Goal: Task Accomplishment & Management: Manage account settings

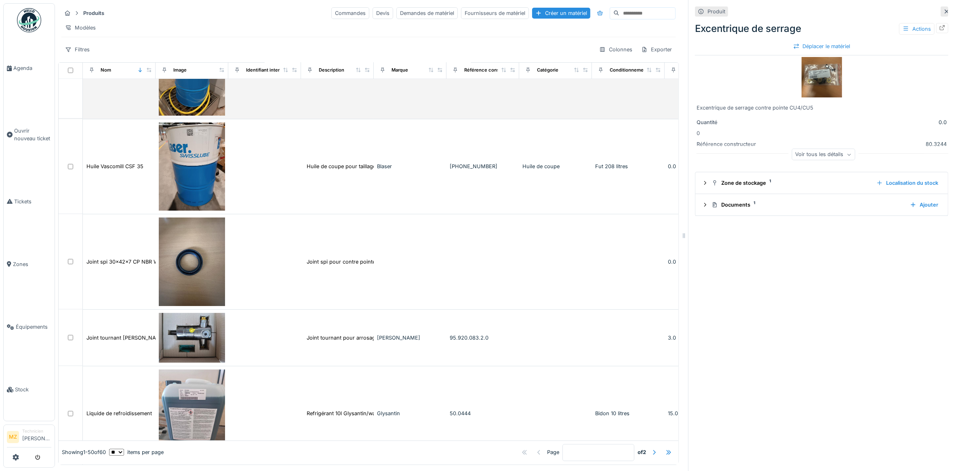
scroll to position [1969, 0]
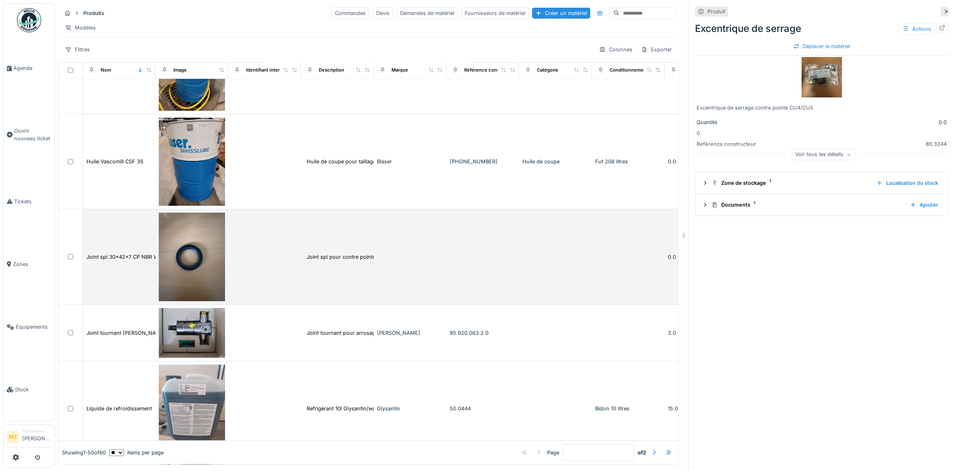
click at [315, 248] on td "Joint spi pour contre pointe CU4/CU5" at bounding box center [337, 256] width 73 height 95
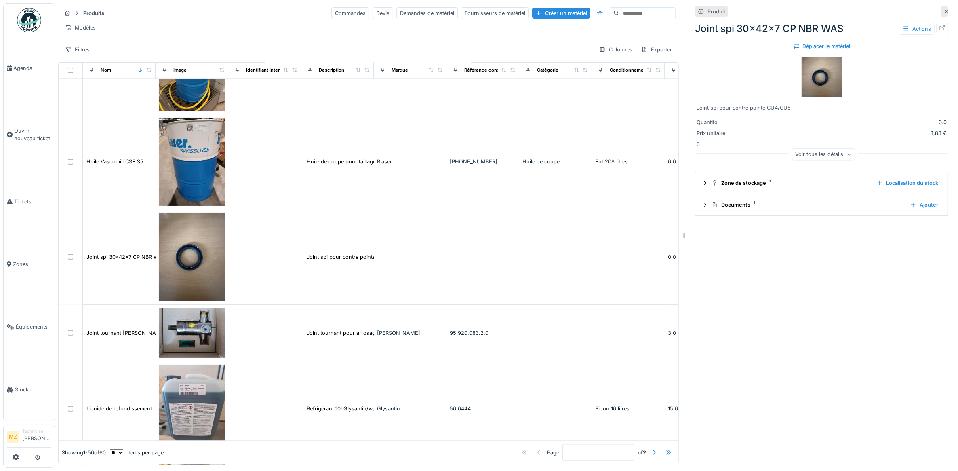
click at [926, 22] on div "Joint spi 30x42x7 CP NBR WAS Actions" at bounding box center [821, 28] width 253 height 15
click at [936, 23] on div at bounding box center [942, 28] width 12 height 10
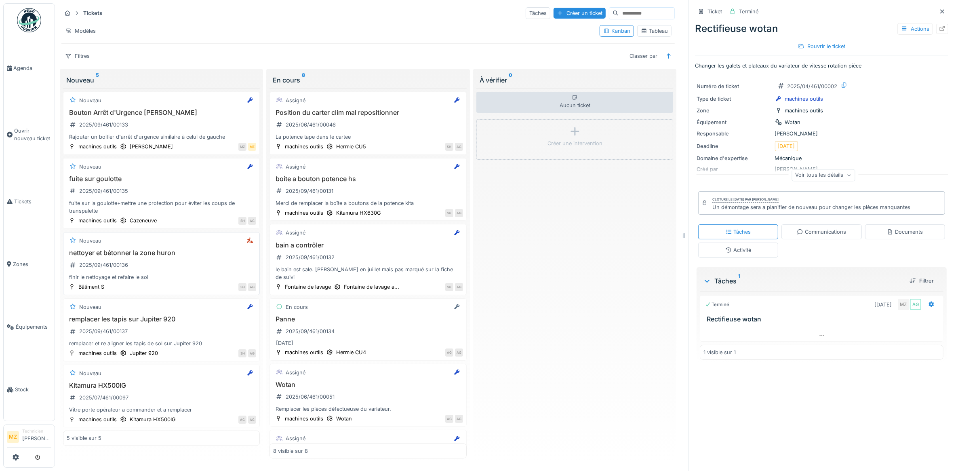
click at [208, 269] on div "nettoyer et bétonner la zone huron 2025/09/461/00136 finir le nettoyage et refa…" at bounding box center [161, 265] width 189 height 32
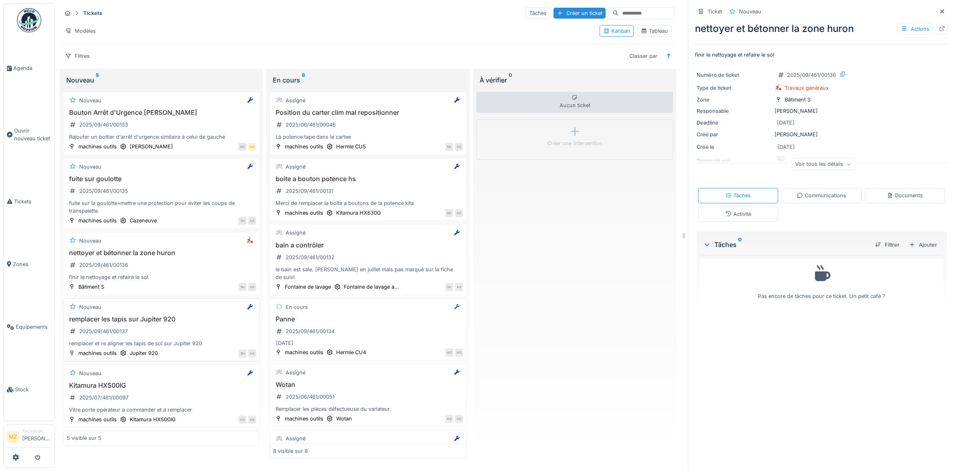
click at [212, 340] on div "remplacer les tapis sur Jupiter 920 2025/09/461/00137 remplacer et re aligner l…" at bounding box center [161, 331] width 189 height 32
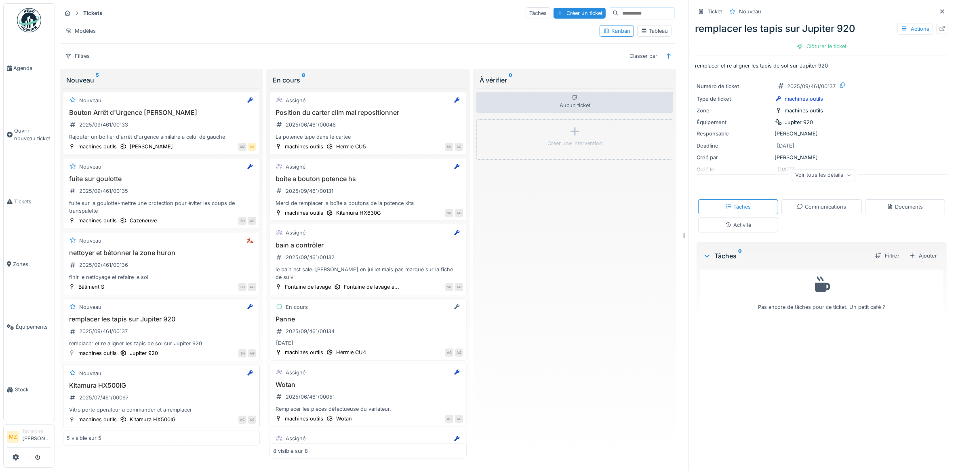
click at [174, 405] on div "Vitre porte opérateur a commander et a remplacer" at bounding box center [161, 409] width 189 height 8
click at [802, 203] on div "Communications" at bounding box center [820, 207] width 49 height 8
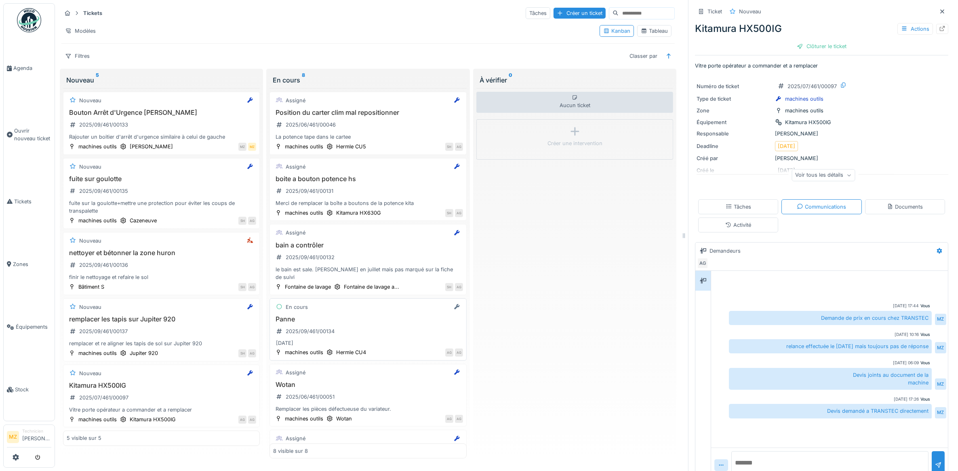
click at [351, 326] on div "Panne 2025/09/461/00134 09/09/2025" at bounding box center [367, 331] width 189 height 33
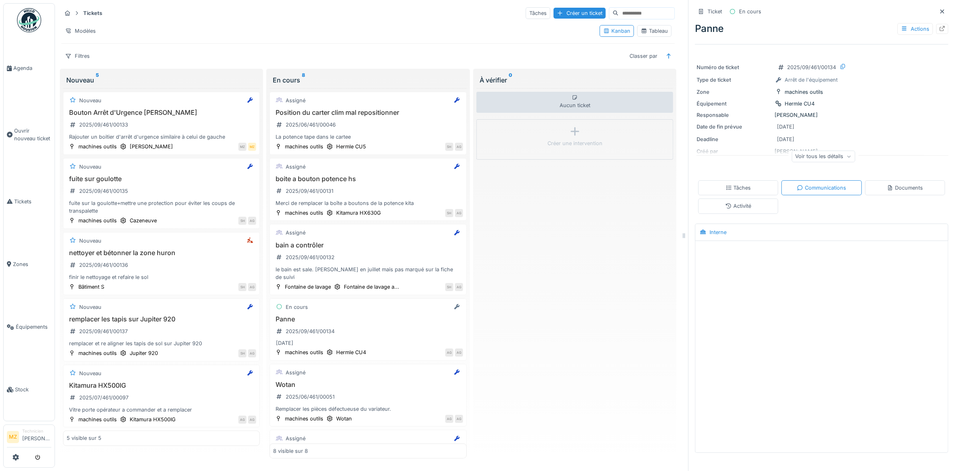
click at [817, 162] on div "Voir tous les détails" at bounding box center [822, 156] width 63 height 12
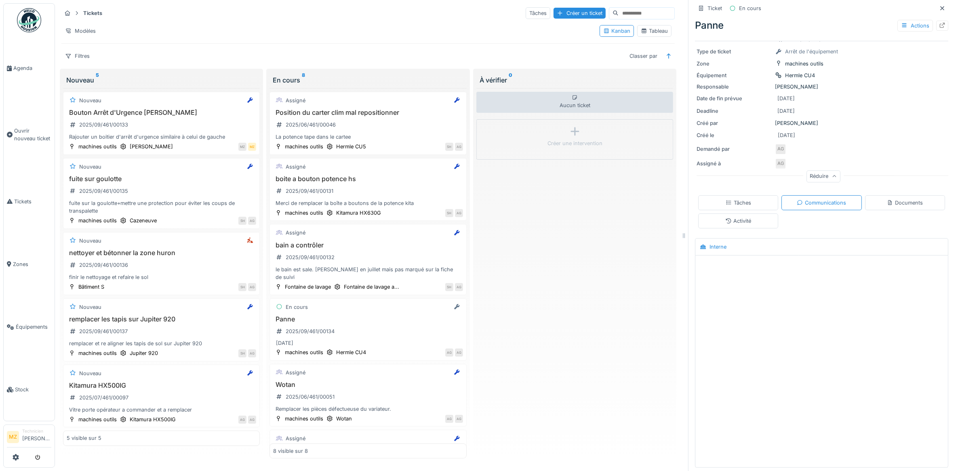
scroll to position [7, 0]
click at [807, 275] on div at bounding box center [821, 270] width 252 height 30
click at [790, 387] on div at bounding box center [821, 358] width 252 height 206
click at [886, 199] on div "Documents" at bounding box center [904, 203] width 36 height 8
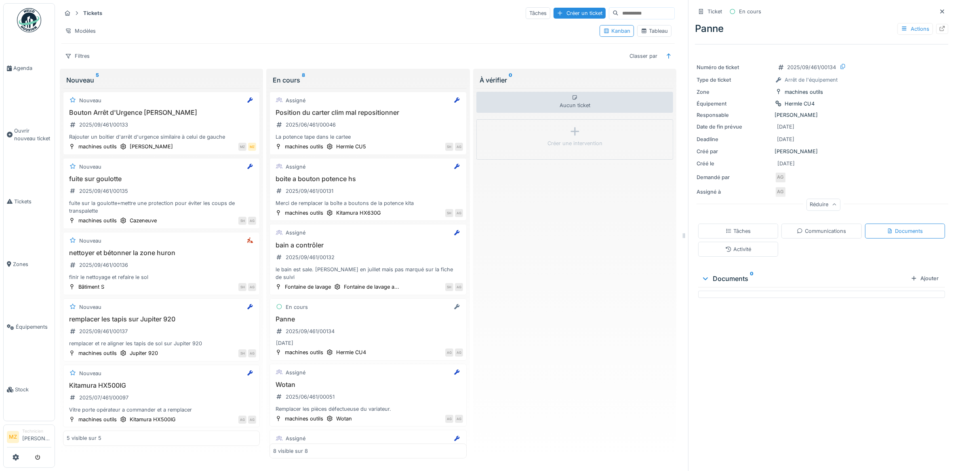
click at [760, 229] on div "Tâches" at bounding box center [738, 230] width 80 height 15
click at [804, 220] on div "Tâches Communications Documents Activité" at bounding box center [821, 240] width 253 height 40
click at [800, 227] on div "Communications" at bounding box center [820, 231] width 49 height 8
click at [760, 242] on div "Activité" at bounding box center [738, 249] width 80 height 15
click at [824, 229] on div "Communications" at bounding box center [821, 230] width 80 height 15
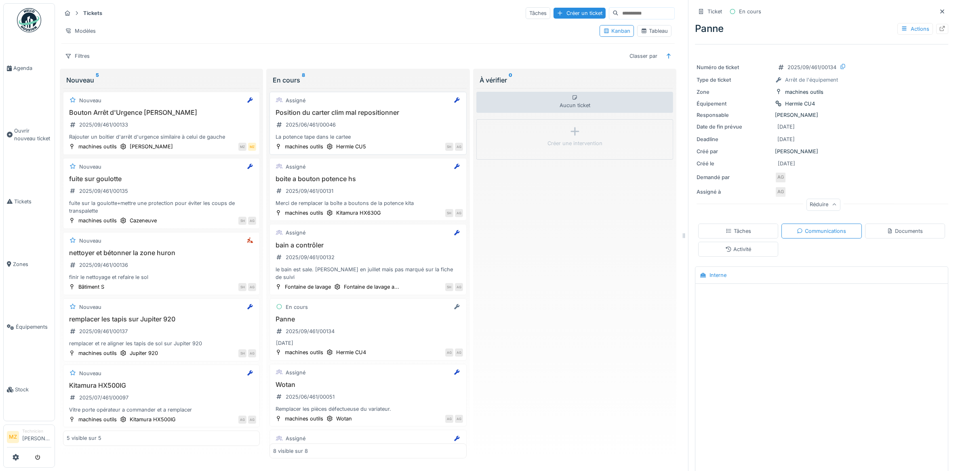
click at [375, 126] on div "Position du carter clim mal repositionner 2025/06/461/00046 La potence tape dan…" at bounding box center [367, 125] width 189 height 32
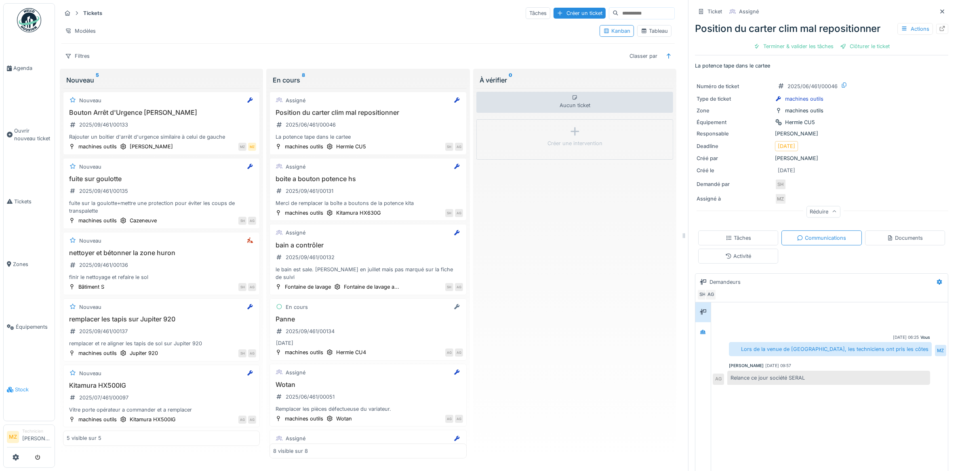
click at [42, 385] on span "Stock" at bounding box center [33, 389] width 36 height 8
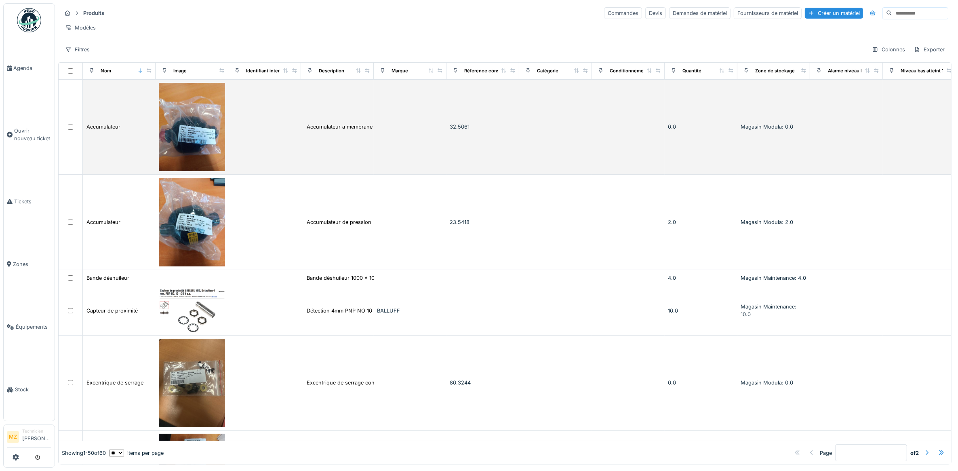
click at [502, 112] on td "32.5061" at bounding box center [482, 127] width 73 height 95
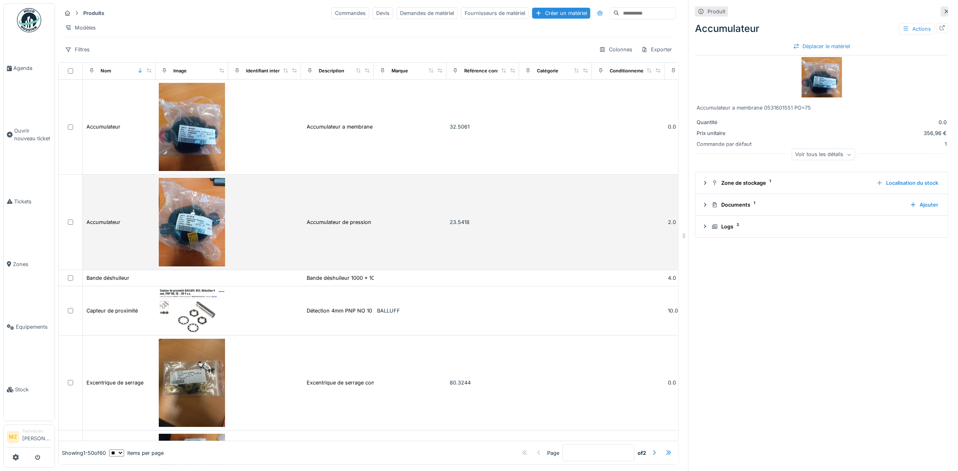
click at [441, 231] on td at bounding box center [410, 221] width 73 height 95
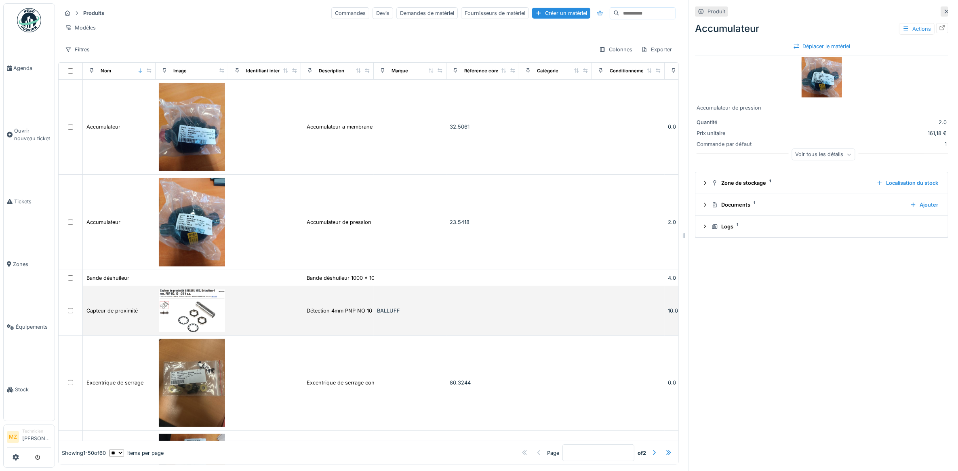
click at [387, 314] on div "BALLUFF" at bounding box center [410, 311] width 66 height 8
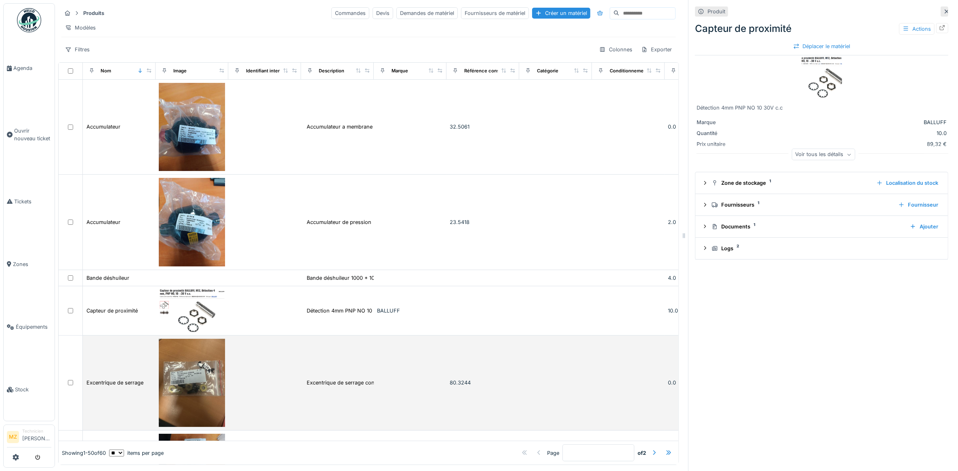
click at [385, 390] on td at bounding box center [410, 382] width 73 height 95
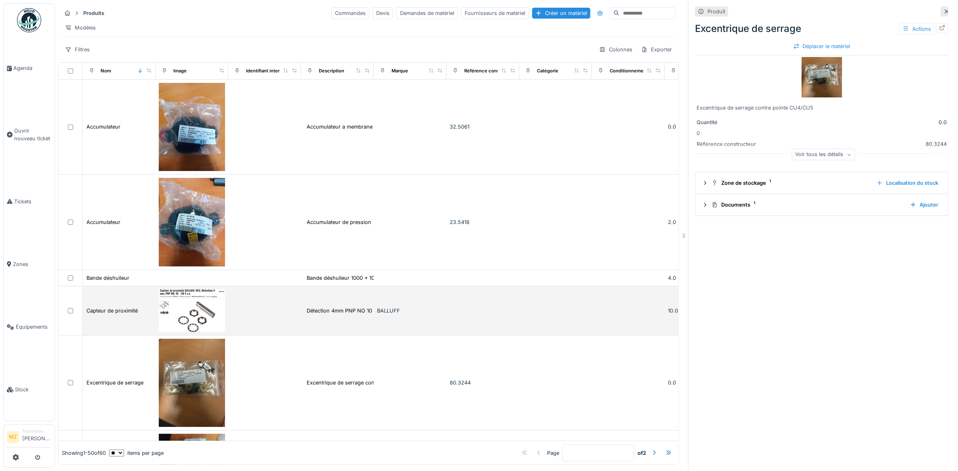
click at [385, 332] on td "BALLUFF" at bounding box center [410, 310] width 73 height 49
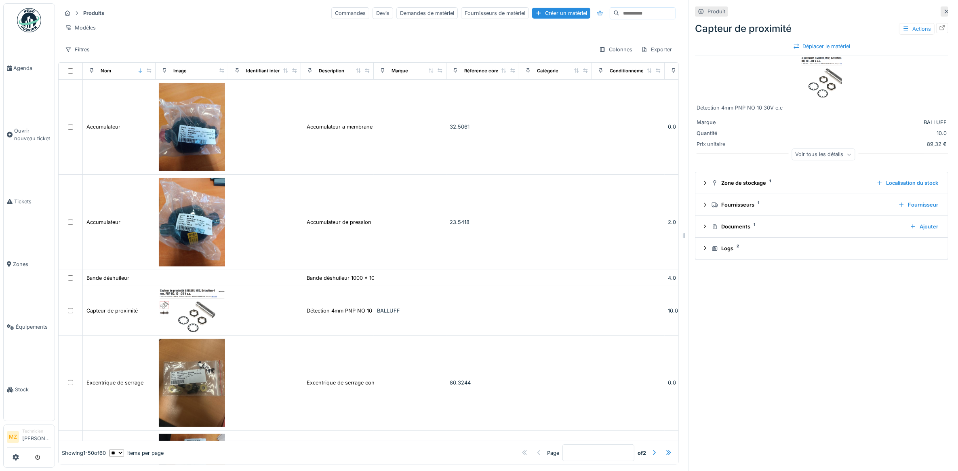
click at [800, 157] on div "Voir tous les détails" at bounding box center [822, 155] width 63 height 12
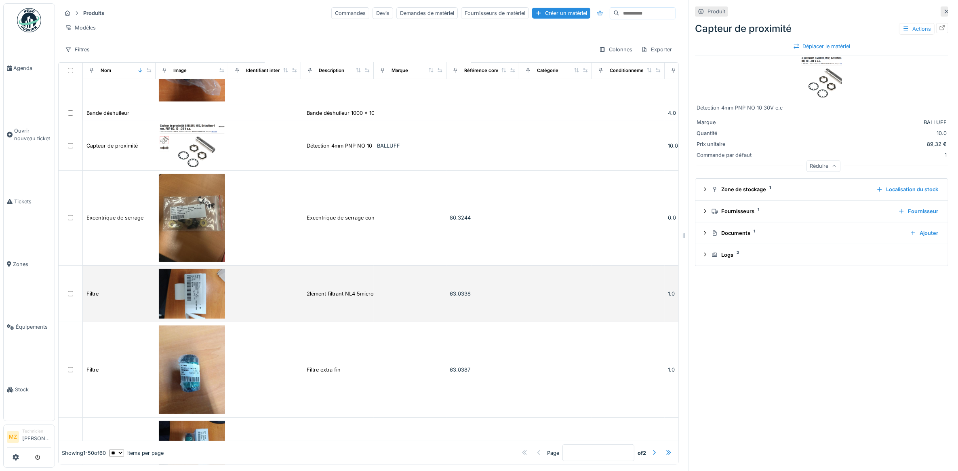
scroll to position [252, 0]
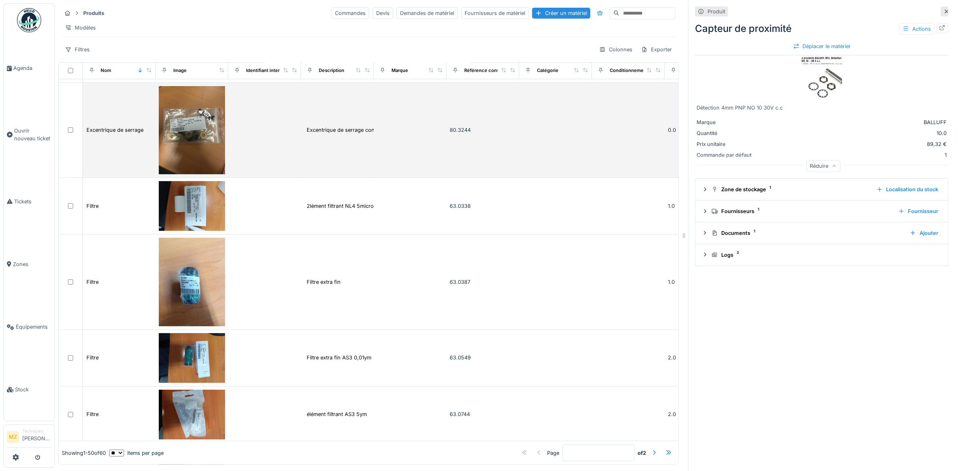
click at [361, 162] on td "Excentrique de serrage contre pointe CU4/CU5" at bounding box center [337, 130] width 73 height 95
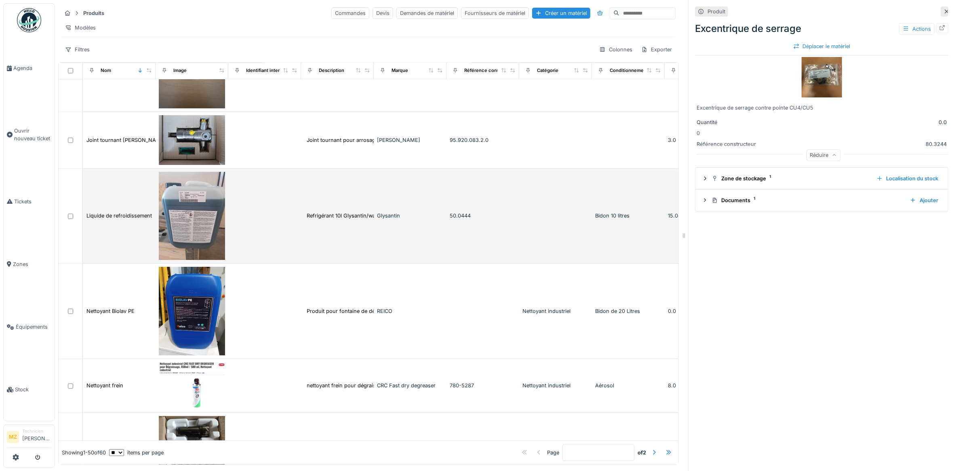
scroll to position [2171, 0]
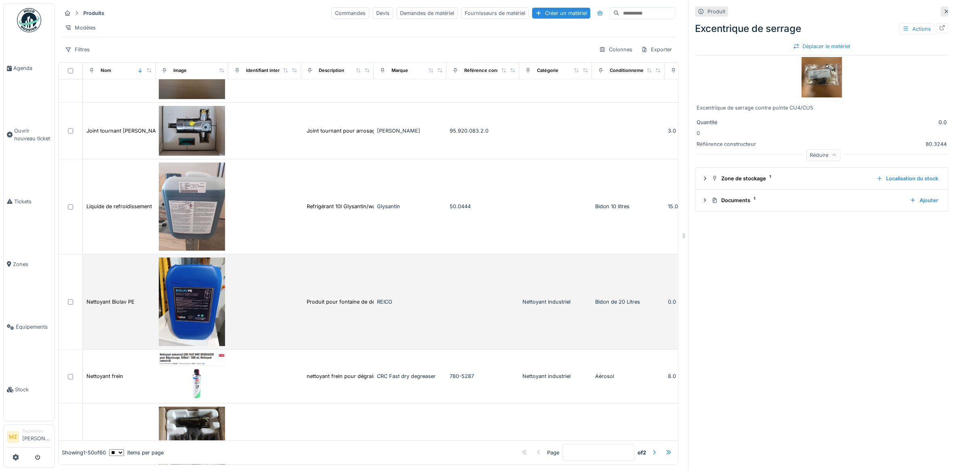
click at [585, 299] on td "Nettoyant industriel" at bounding box center [555, 301] width 73 height 95
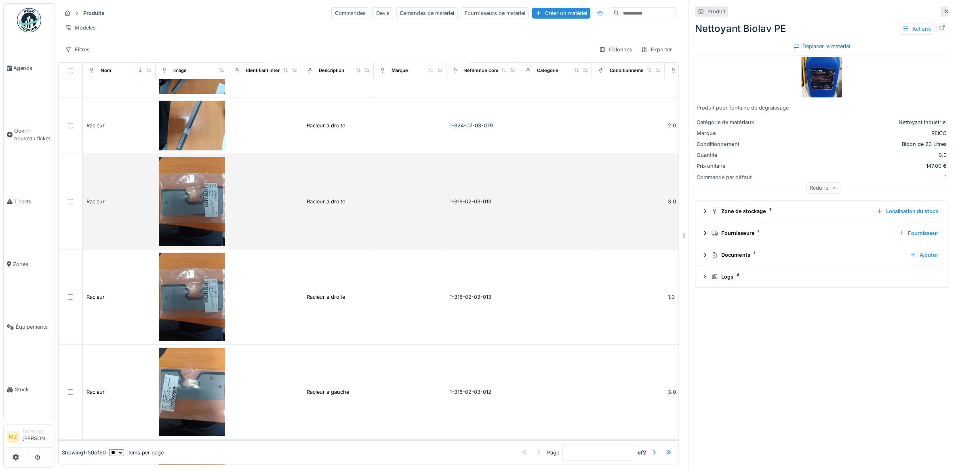
scroll to position [3079, 0]
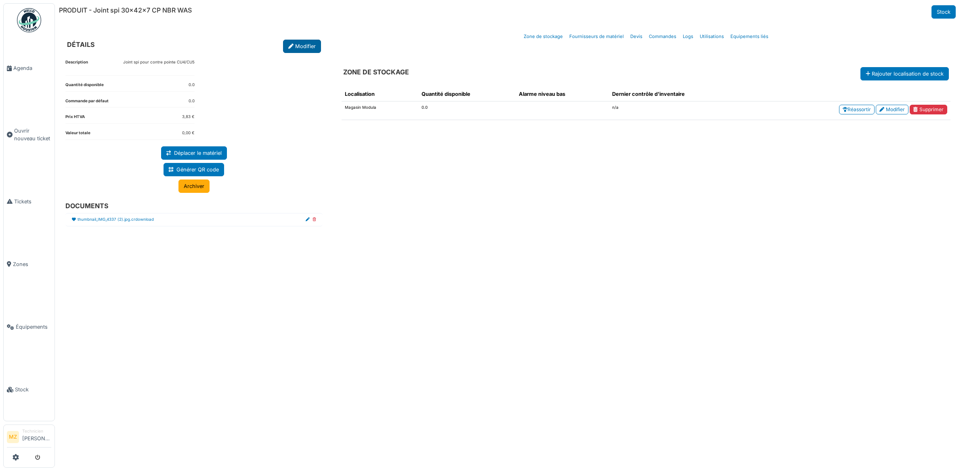
click at [315, 45] on link "Modifier" at bounding box center [302, 46] width 38 height 13
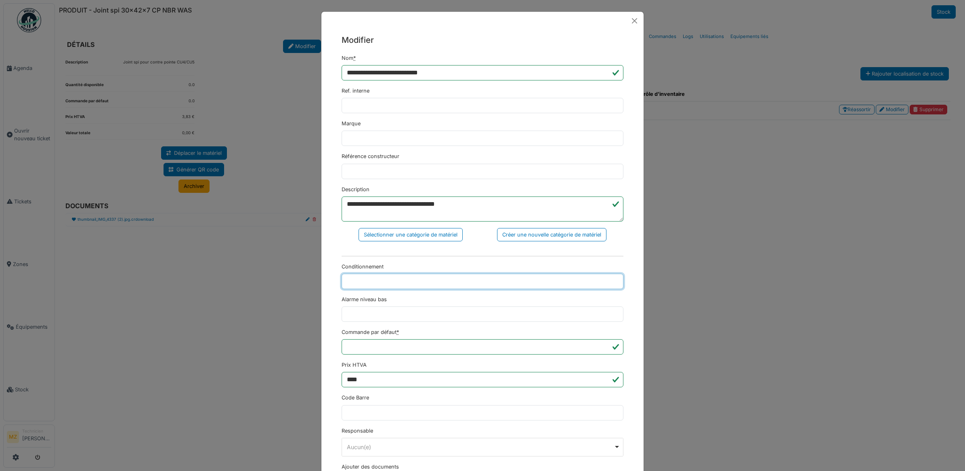
click at [418, 279] on input "Conditionnement" at bounding box center [483, 280] width 282 height 15
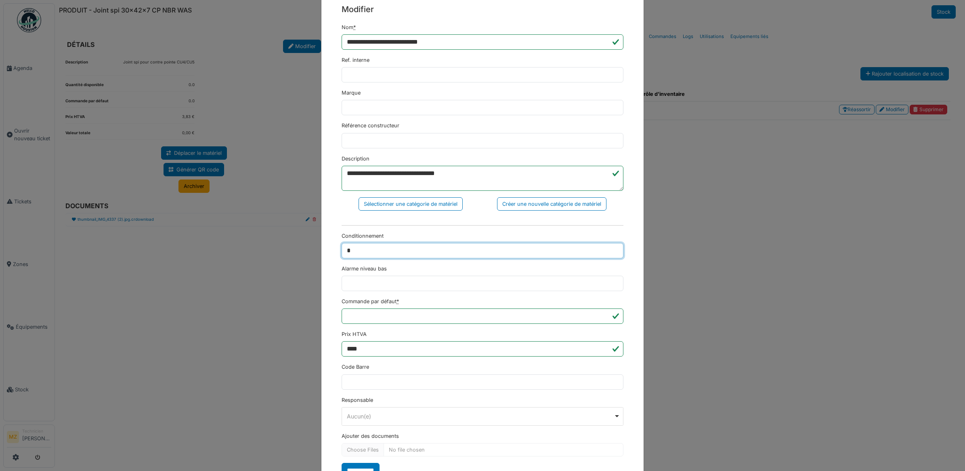
scroll to position [66, 0]
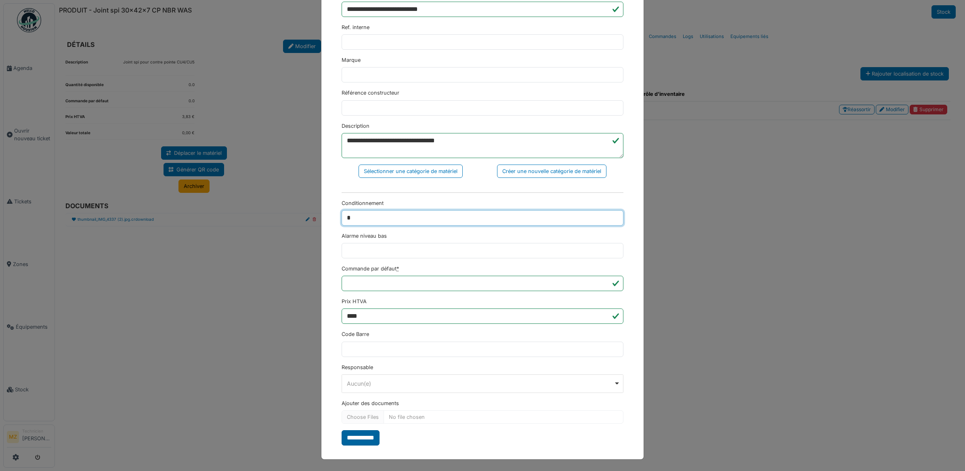
type input "*"
click at [360, 439] on input "**********" at bounding box center [361, 437] width 38 height 15
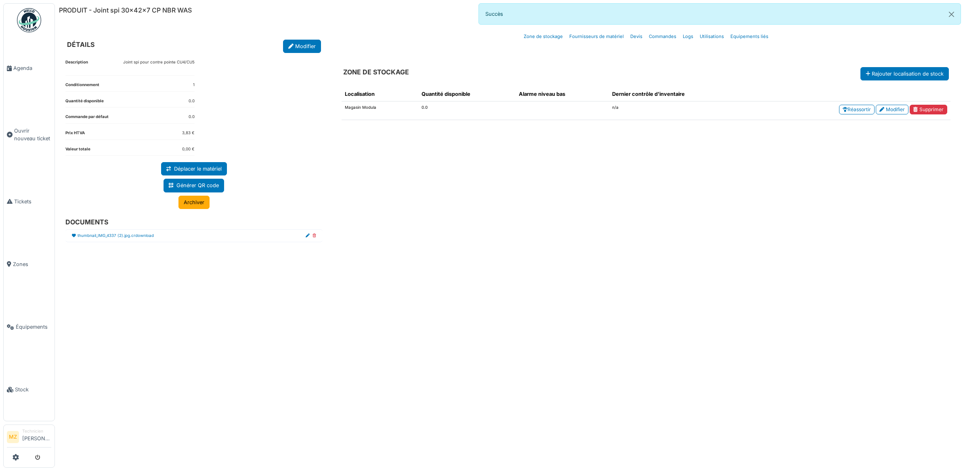
click at [303, 40] on link "Modifier" at bounding box center [302, 46] width 38 height 13
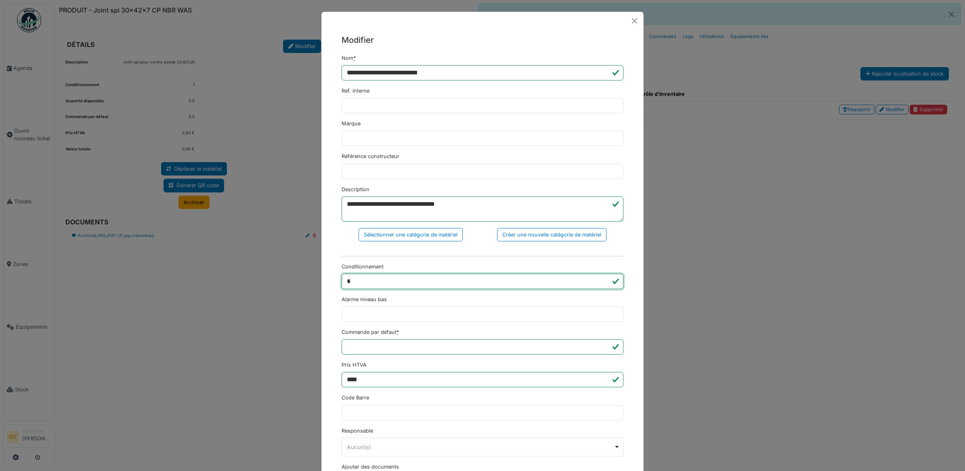
click at [486, 288] on input "*" at bounding box center [483, 280] width 282 height 15
type input "*"
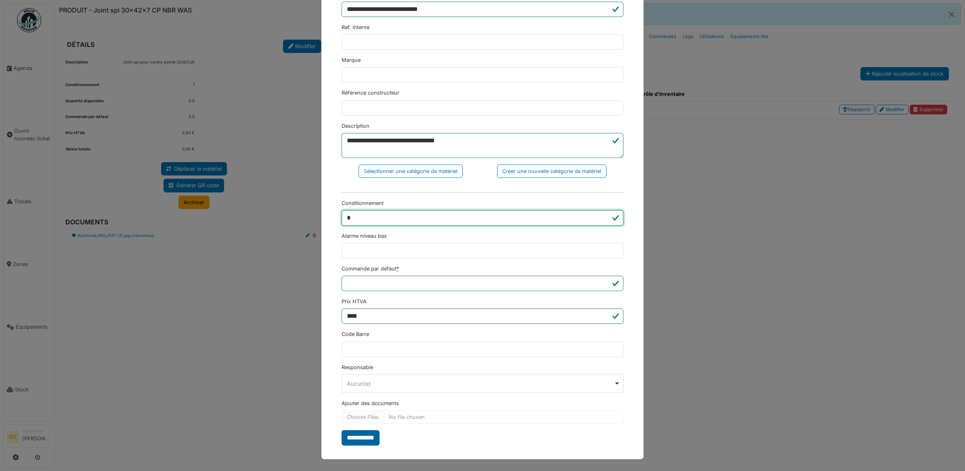
type input "*"
click at [350, 439] on input "**********" at bounding box center [361, 437] width 38 height 15
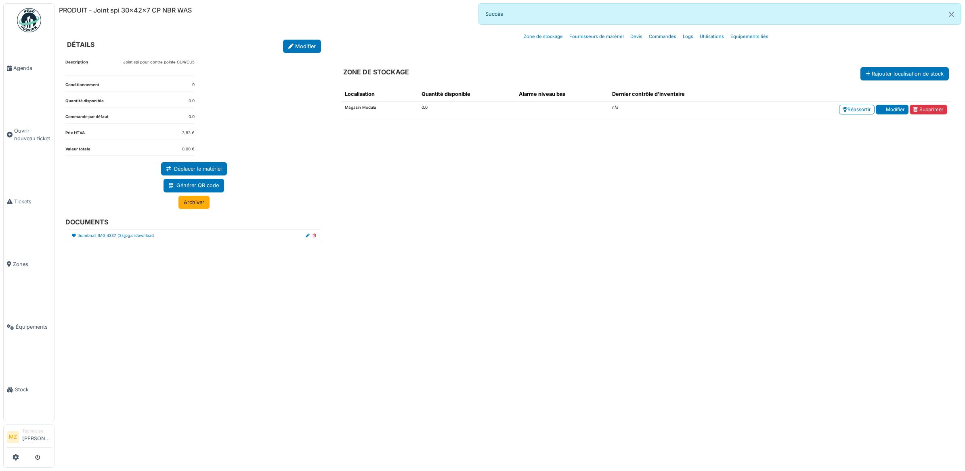
click at [903, 114] on link "Modifier" at bounding box center [892, 110] width 33 height 10
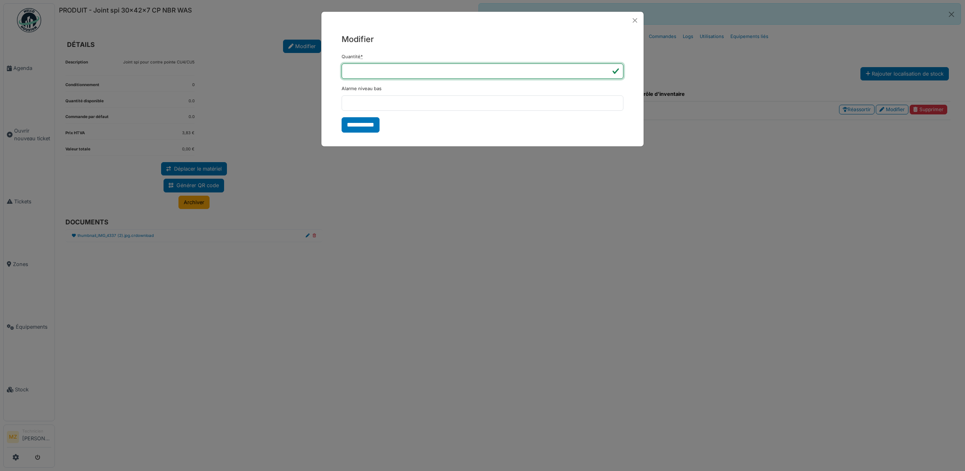
click at [415, 74] on input "***" at bounding box center [483, 70] width 282 height 15
type input "*"
click at [366, 124] on input "**********" at bounding box center [361, 124] width 38 height 15
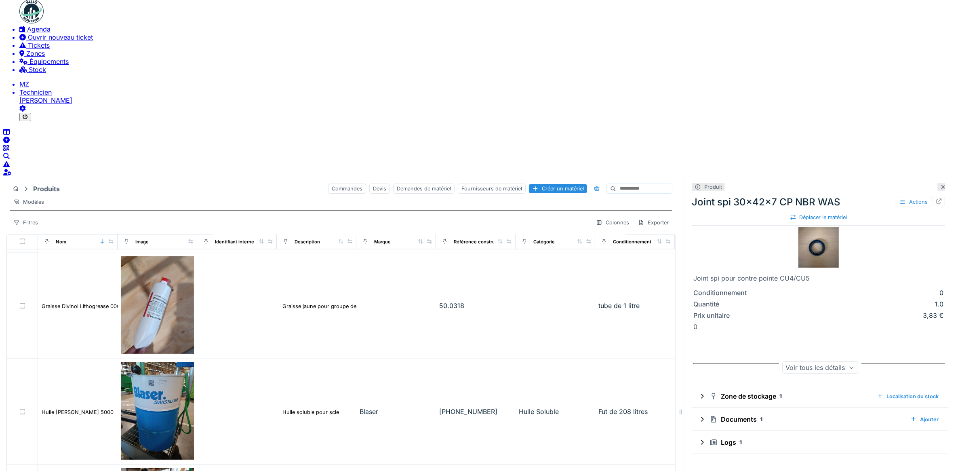
scroll to position [1666, 0]
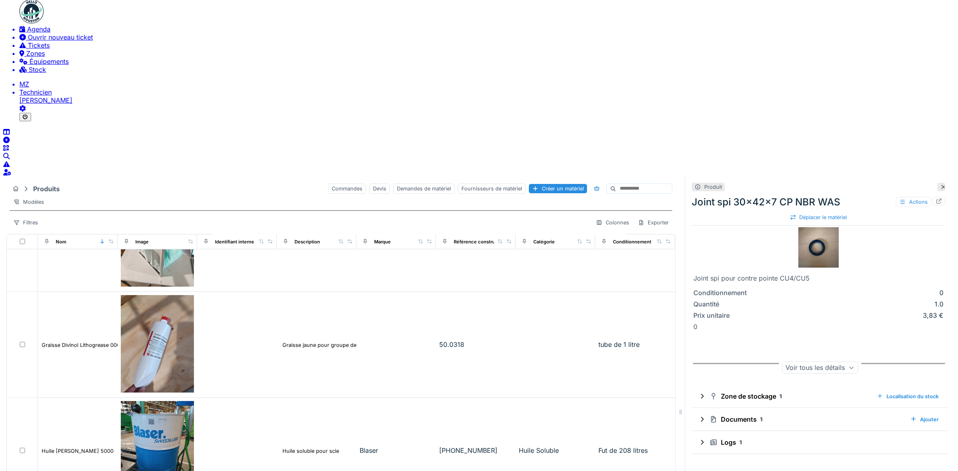
click at [41, 33] on span "Agenda" at bounding box center [38, 29] width 23 height 8
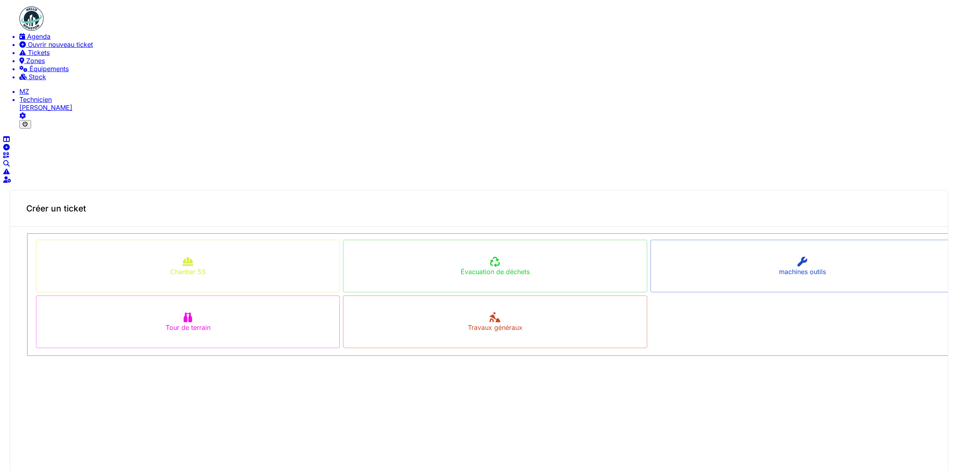
click at [32, 21] on img at bounding box center [31, 18] width 24 height 24
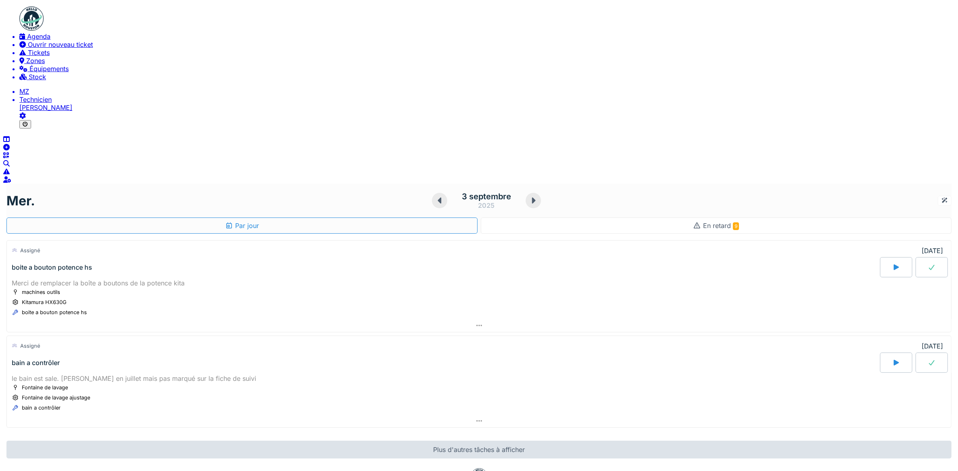
click at [727, 217] on div "En retard 9" at bounding box center [716, 225] width 471 height 16
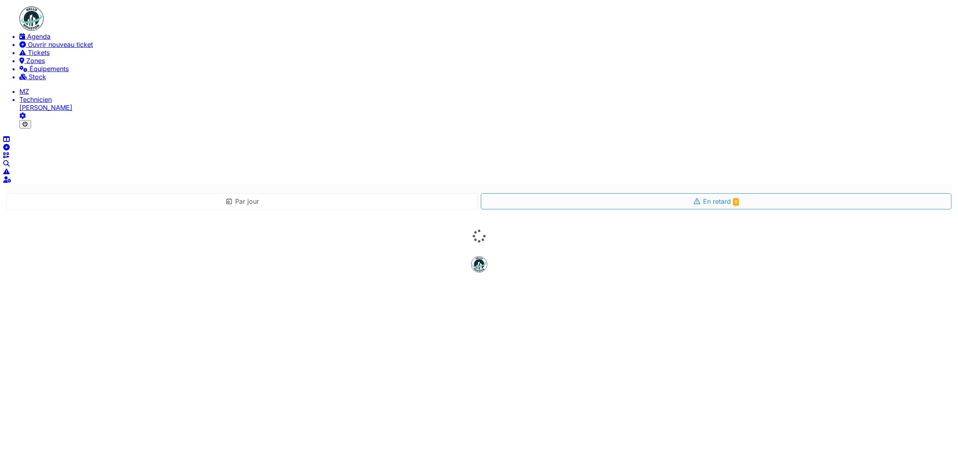
click at [455, 193] on div "Par jour" at bounding box center [241, 201] width 471 height 16
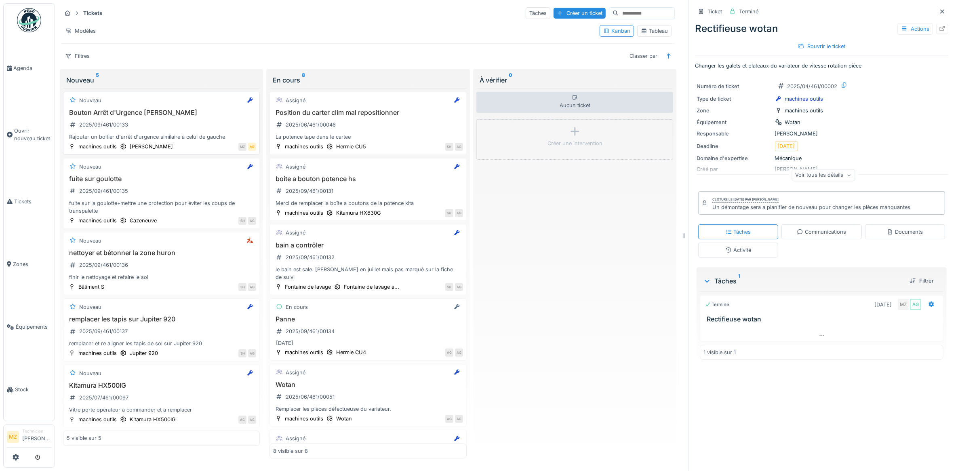
click at [168, 122] on div "Bouton Arrêt d'Urgence [PERSON_NAME] 2025/09/461/00133 Rajouter un boitier d'ar…" at bounding box center [161, 125] width 189 height 32
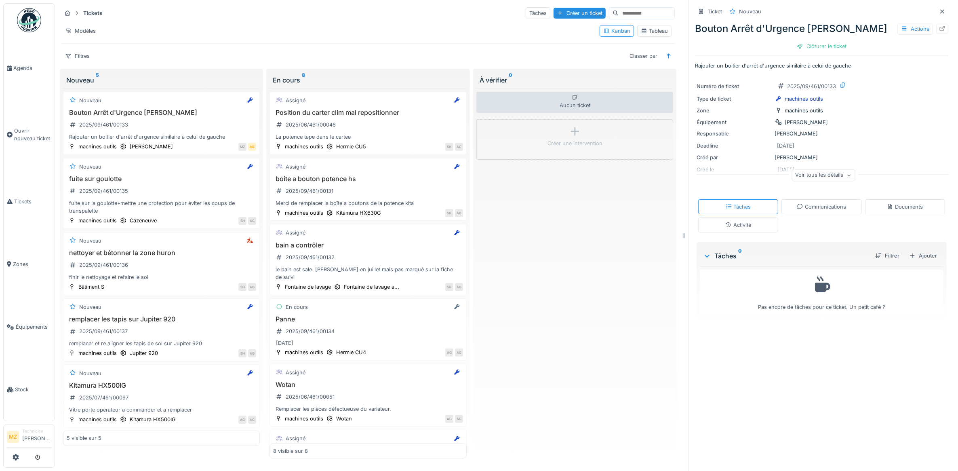
click at [815, 208] on div "Communications" at bounding box center [820, 207] width 49 height 8
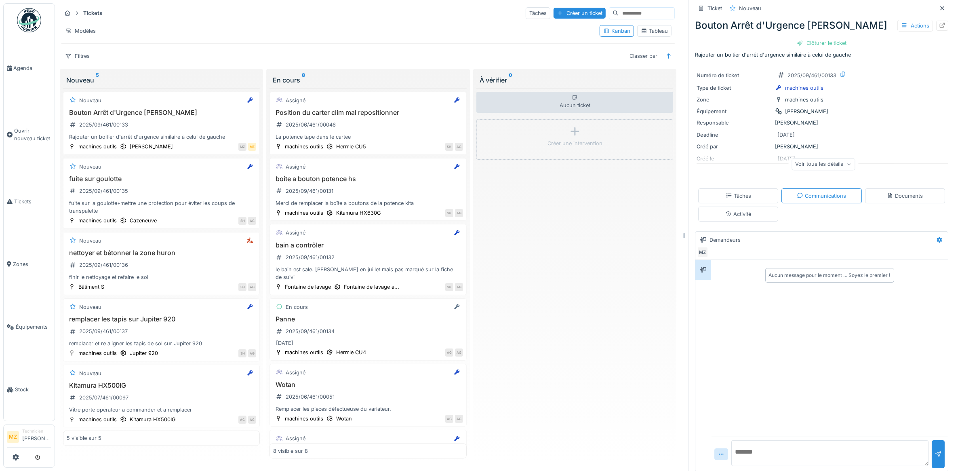
scroll to position [17, 0]
click at [766, 449] on textarea at bounding box center [829, 449] width 197 height 26
type textarea "*"
type textarea "**********"
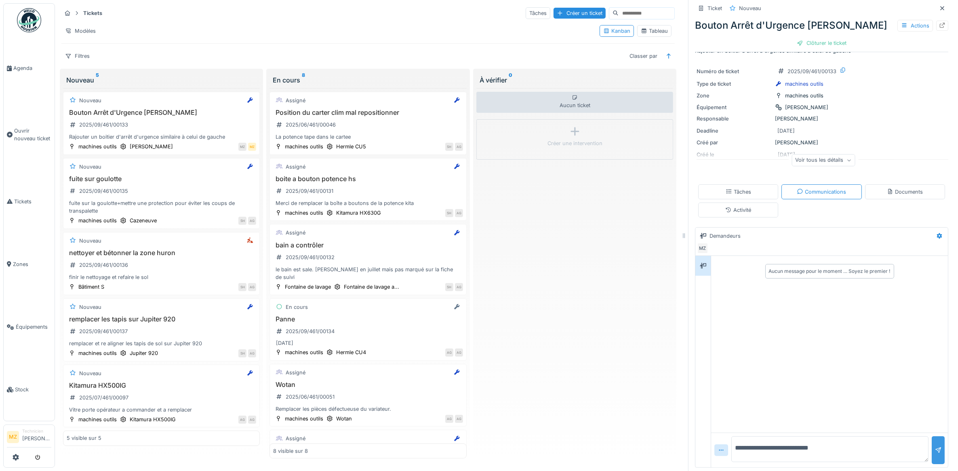
click at [931, 436] on div at bounding box center [937, 450] width 13 height 28
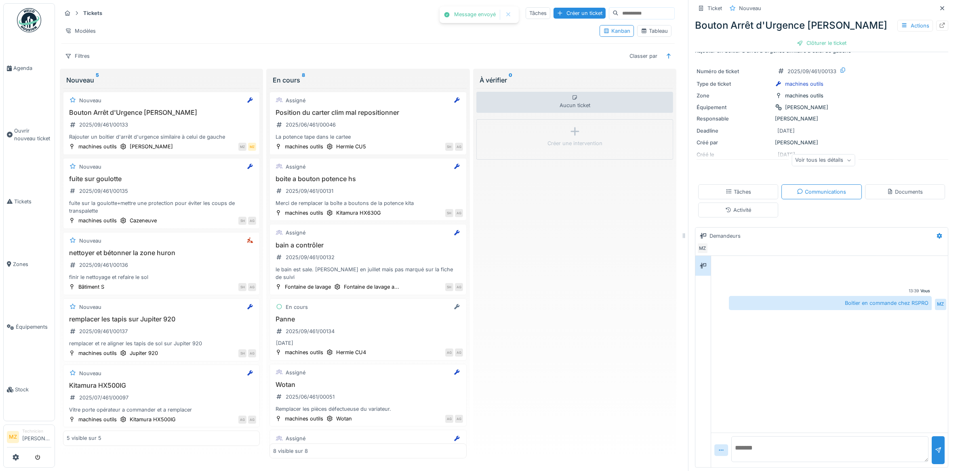
click at [903, 188] on div "Documents" at bounding box center [904, 192] width 36 height 8
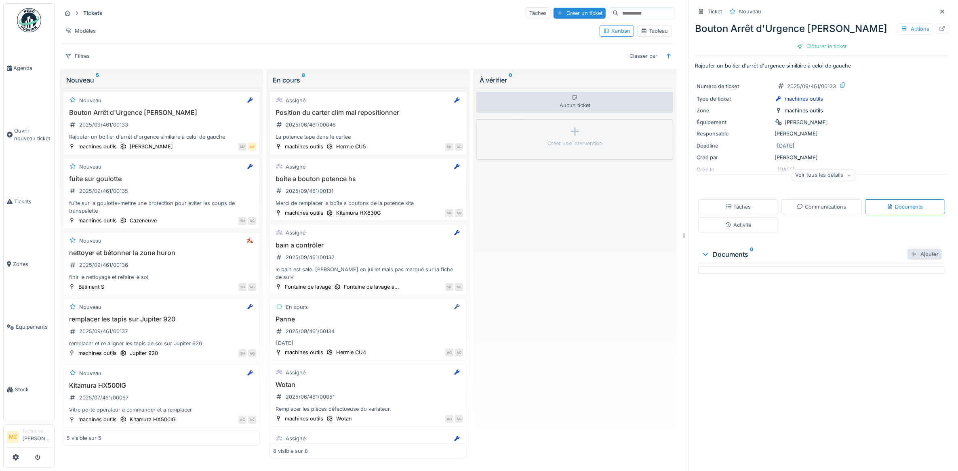
click at [910, 250] on div at bounding box center [913, 254] width 6 height 8
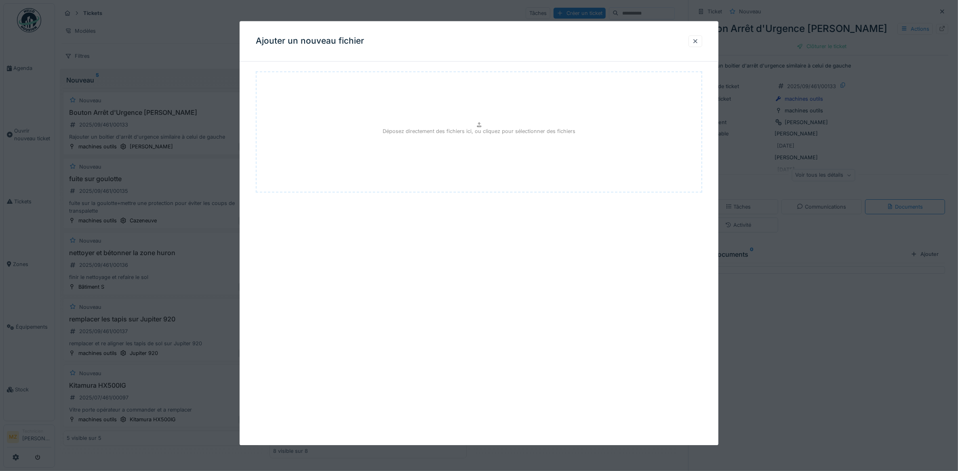
click at [470, 120] on div "Déposez directement des fichiers ici, ou cliquez pour sélectionner des fichiers" at bounding box center [479, 131] width 447 height 121
type input "**********"
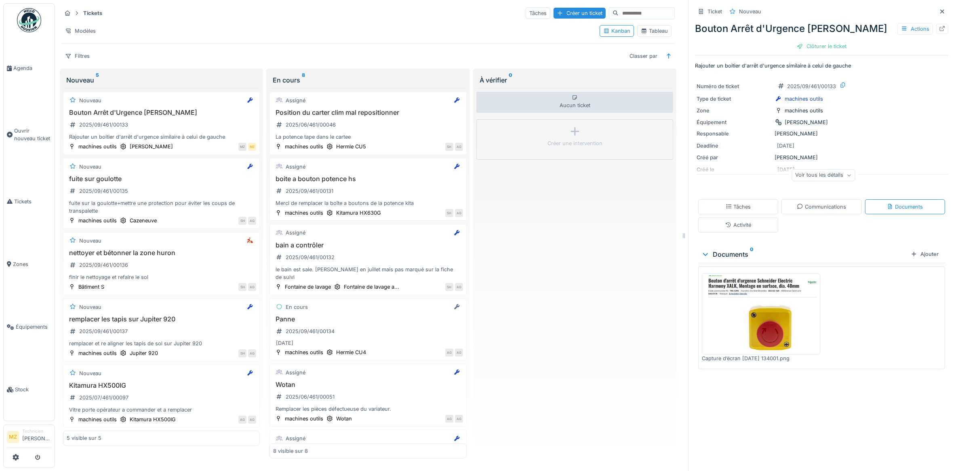
click at [769, 210] on div "Tâches Communications Documents Activité" at bounding box center [821, 216] width 253 height 40
click at [781, 203] on div "Communications" at bounding box center [821, 206] width 80 height 15
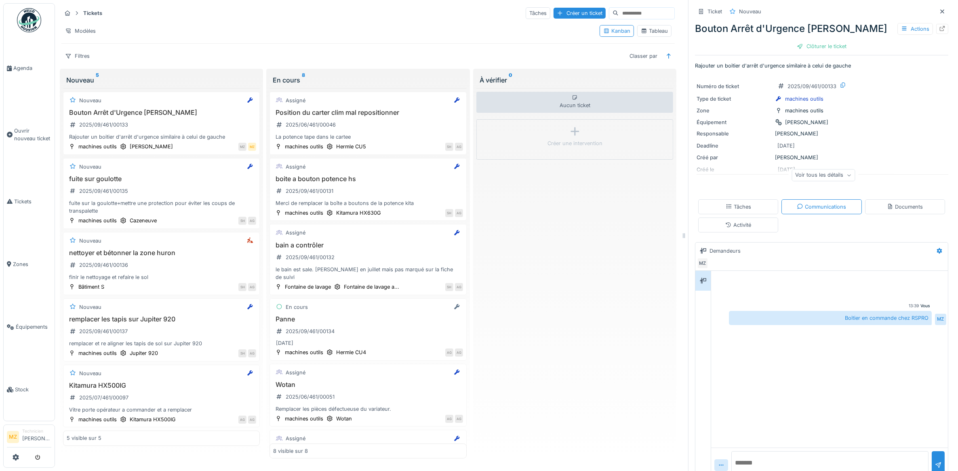
click at [886, 203] on div "Documents" at bounding box center [904, 207] width 36 height 8
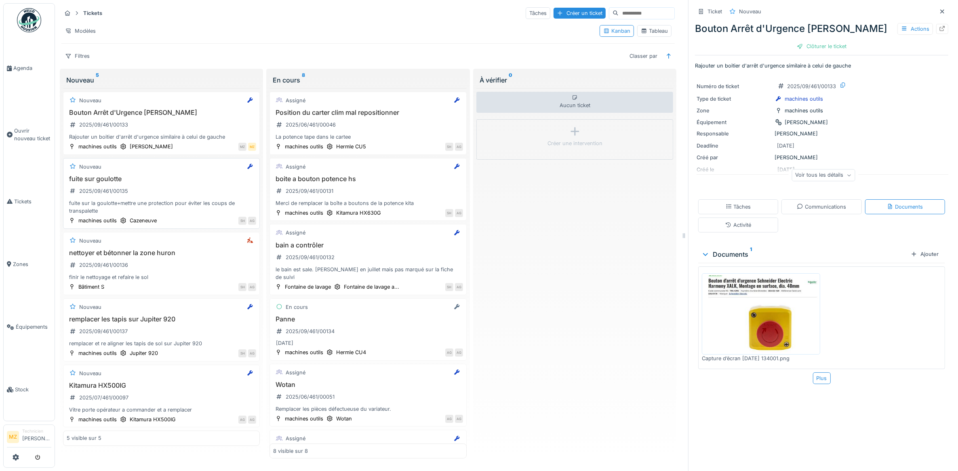
click at [183, 204] on div "fuite sur la goulotte+mettre une protection pour éviter les coups de transpalet…" at bounding box center [161, 206] width 189 height 15
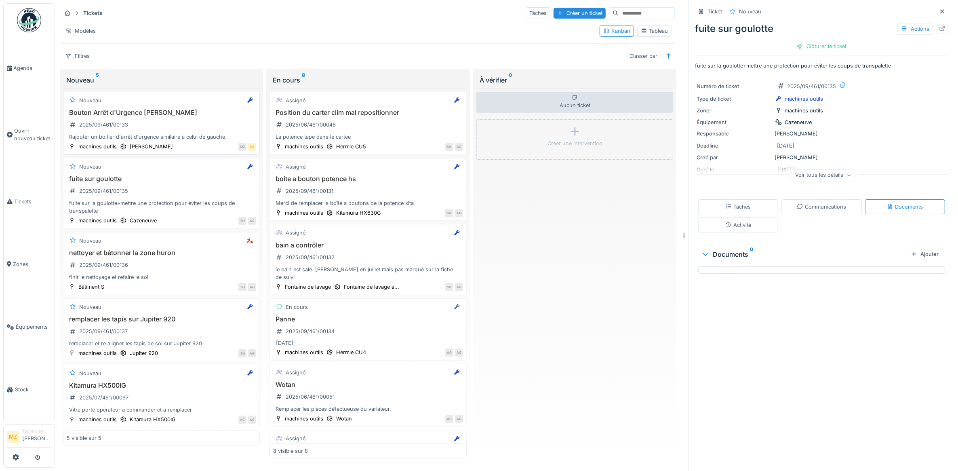
click at [191, 118] on div "Bouton Arrêt d'Urgence [PERSON_NAME] 2025/09/461/00133 Rajouter un boitier d'ar…" at bounding box center [161, 125] width 189 height 32
